Goal: Find specific page/section: Find specific page/section

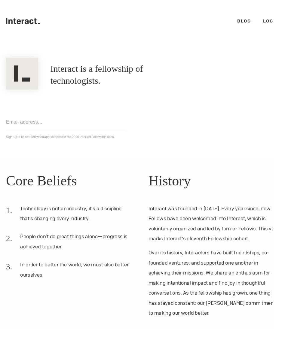
click at [259, 24] on link "Blog" at bounding box center [255, 22] width 14 height 6
click at [279, 29] on ul ".cls-1{fill:#33312f;} interact-brand-logotype-black Blog Login" at bounding box center [148, 22] width 285 height 44
click at [278, 21] on link "Login" at bounding box center [283, 22] width 17 height 6
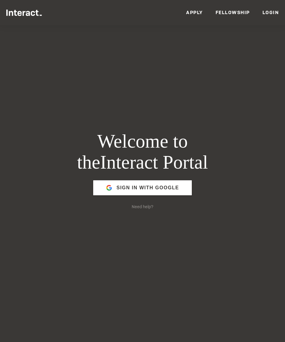
click at [223, 14] on link "Fellowship" at bounding box center [232, 12] width 34 height 6
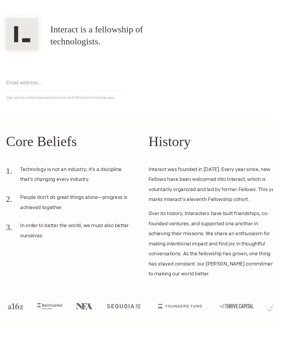
scroll to position [127, 0]
